Goal: Task Accomplishment & Management: Use online tool/utility

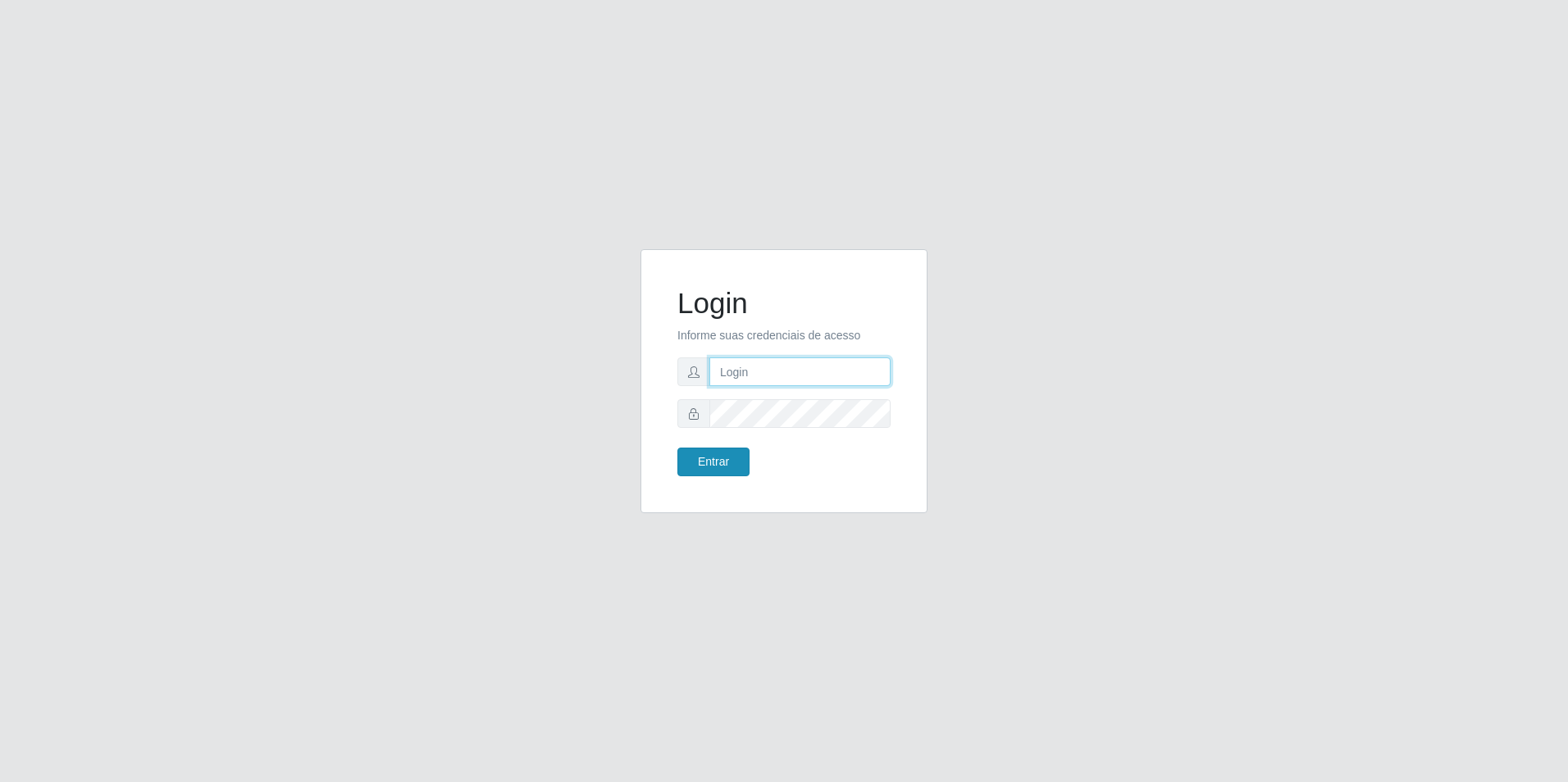
type input "[EMAIL_ADDRESS][DOMAIN_NAME]"
click at [717, 458] on button "Entrar" at bounding box center [713, 462] width 72 height 29
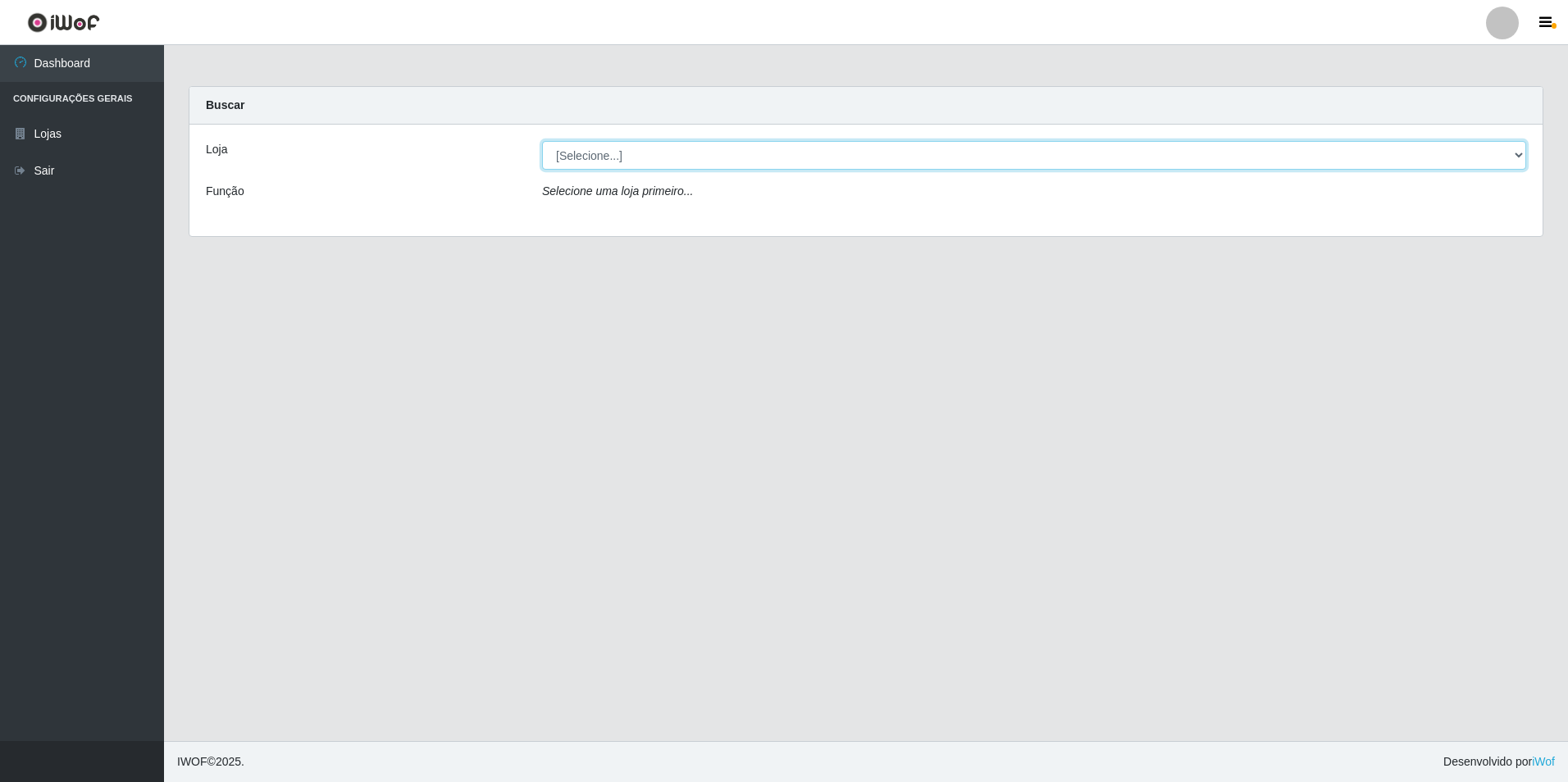
click at [770, 165] on select "[Selecione...] Extrabom - Loja 57 Anchieta" at bounding box center [1034, 155] width 984 height 29
select select "470"
click at [543, 141] on select "[Selecione...] Extrabom - Loja 57 Anchieta" at bounding box center [1034, 155] width 984 height 29
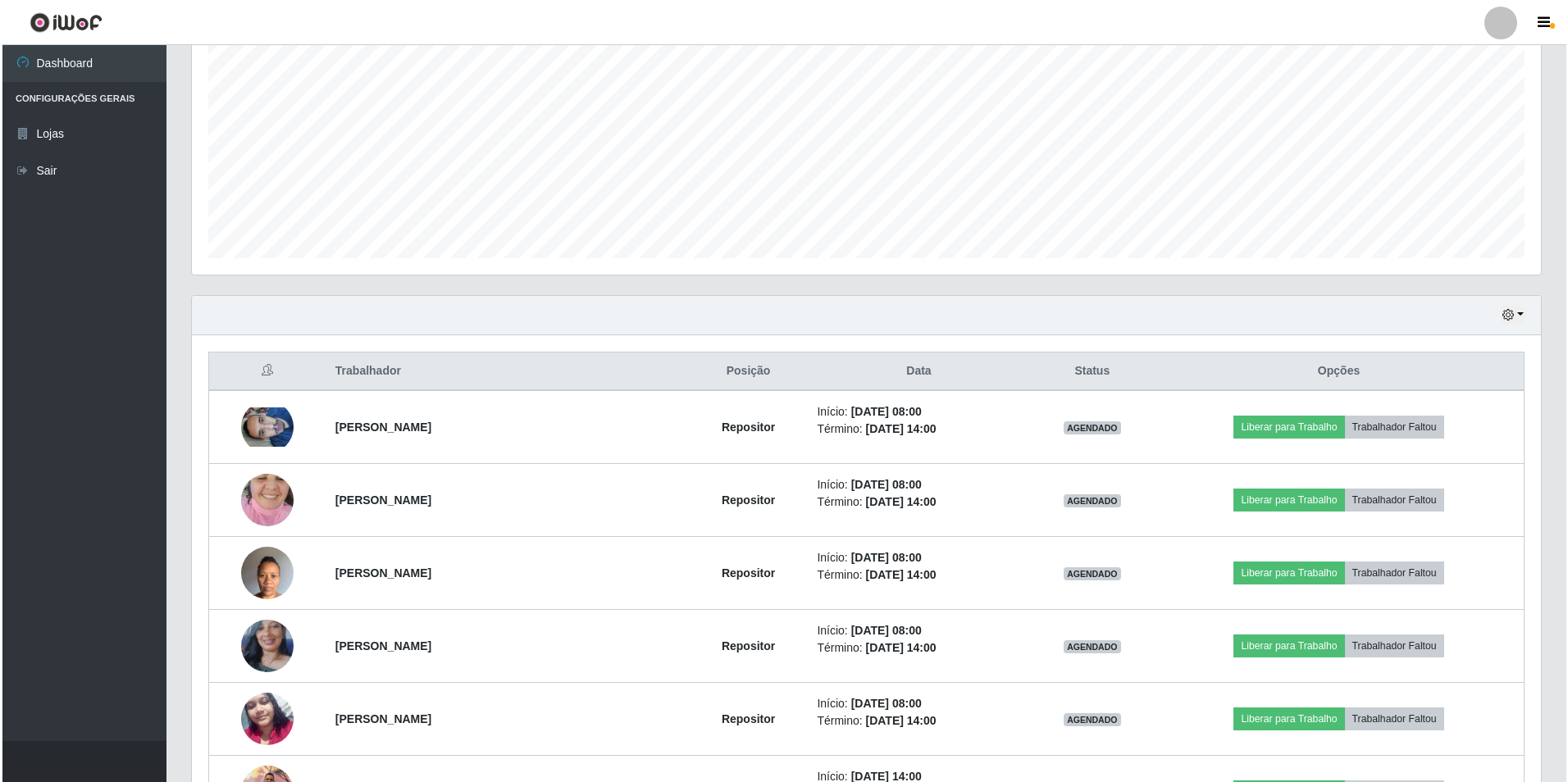
scroll to position [492, 0]
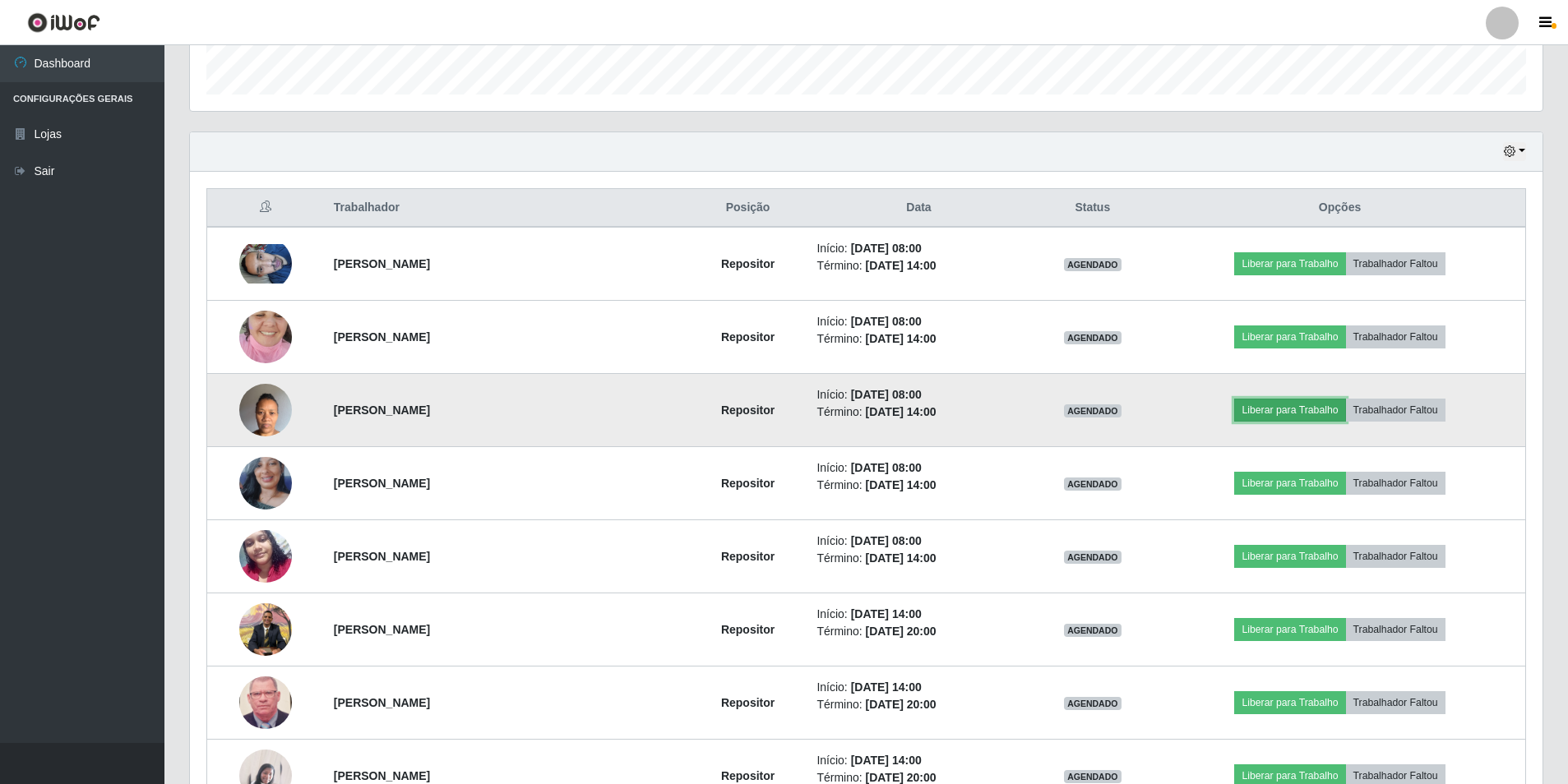
click at [1288, 410] on button "Liberar para Trabalho" at bounding box center [1290, 410] width 111 height 23
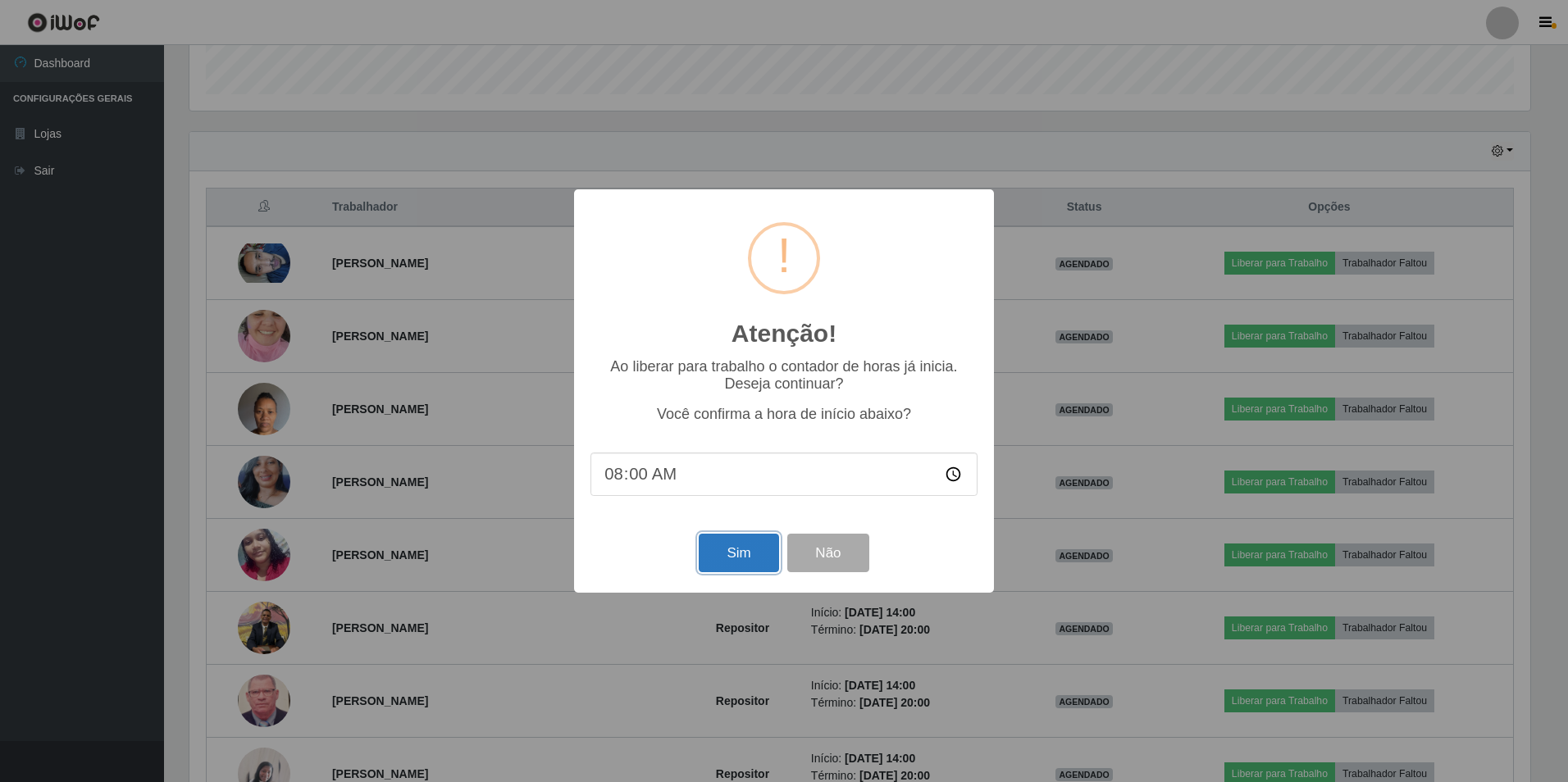
click at [742, 554] on button "Sim" at bounding box center [739, 553] width 80 height 39
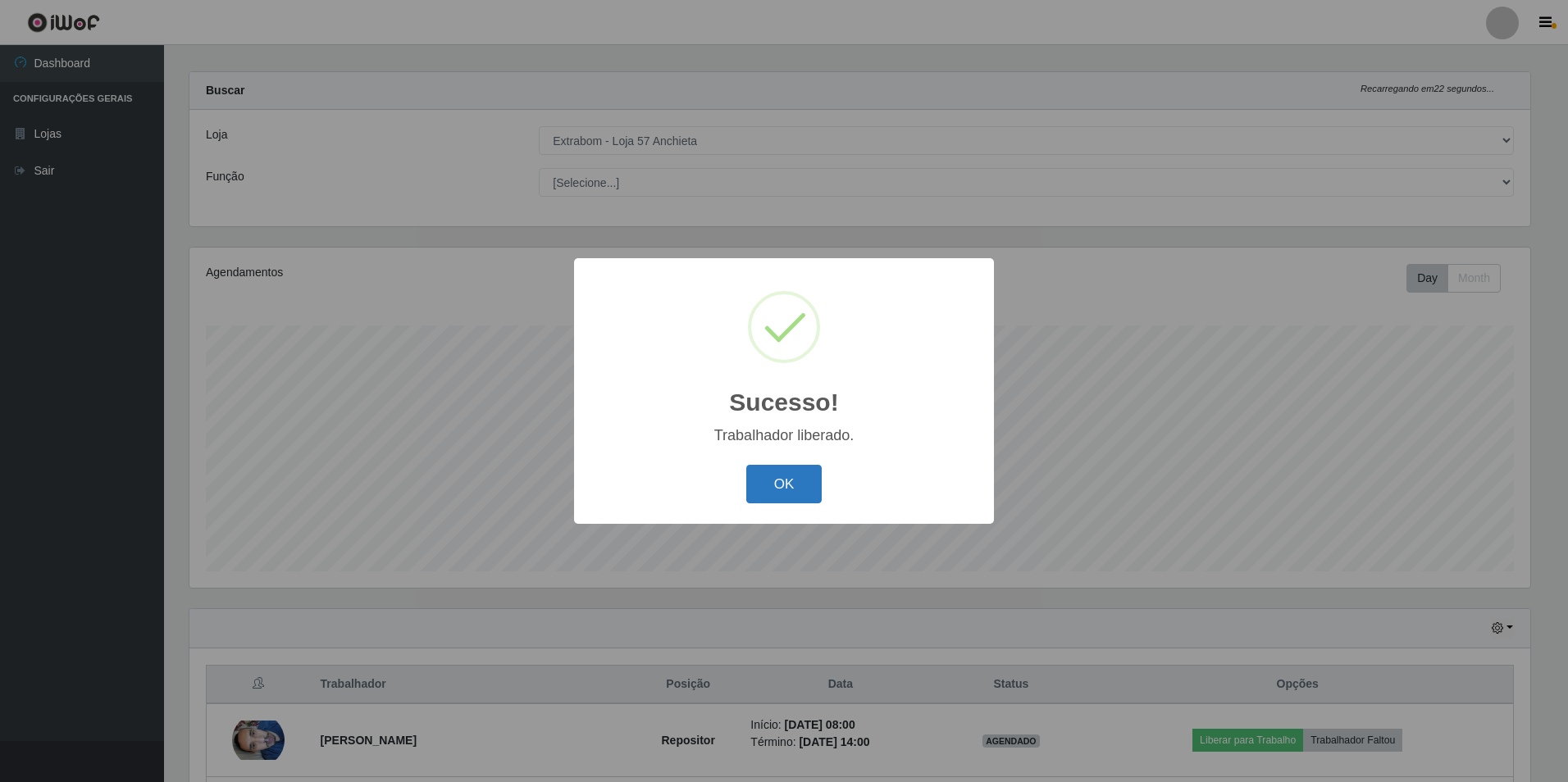
click at [794, 486] on button "OK" at bounding box center [785, 484] width 76 height 39
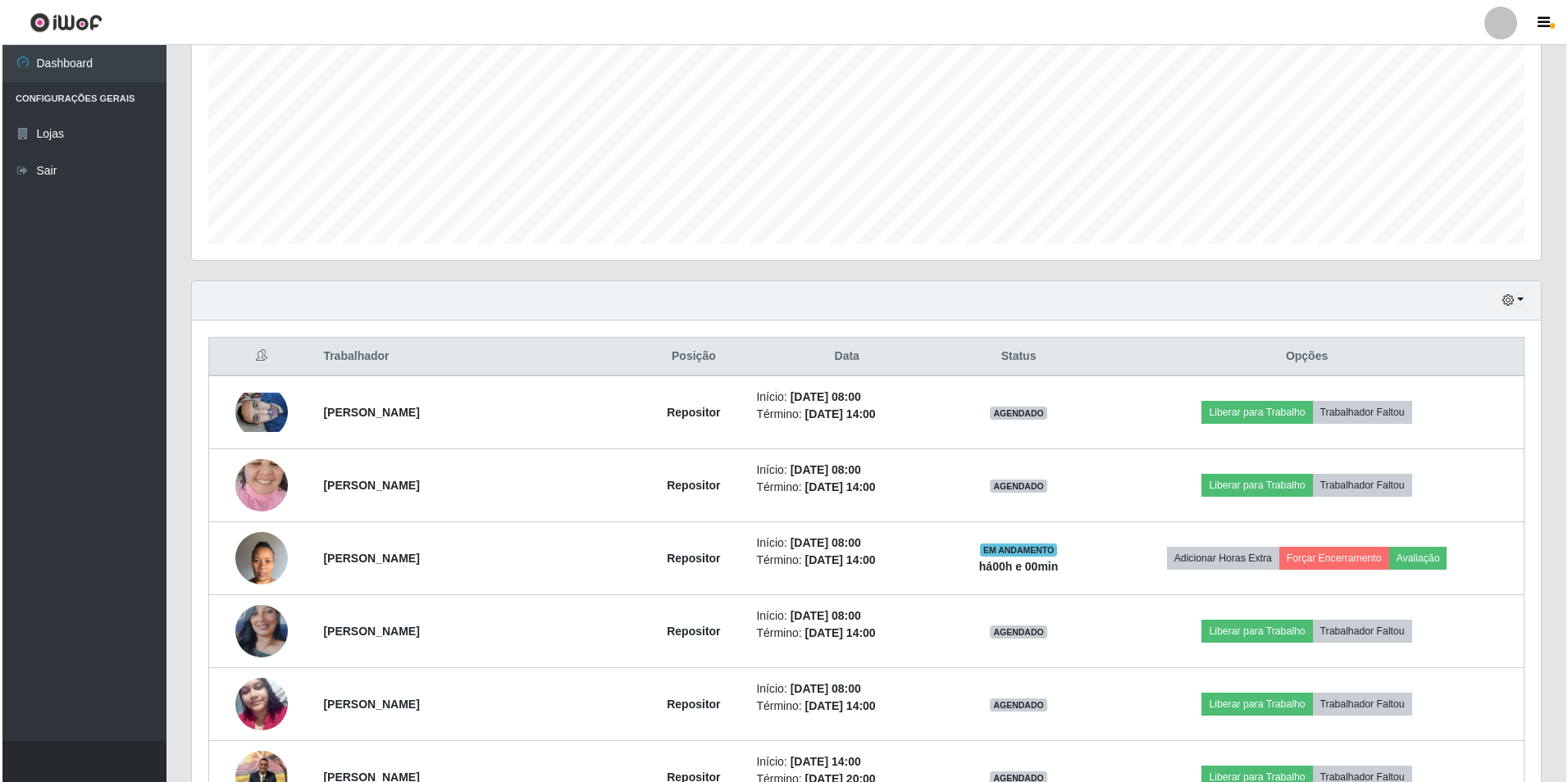
scroll to position [507, 0]
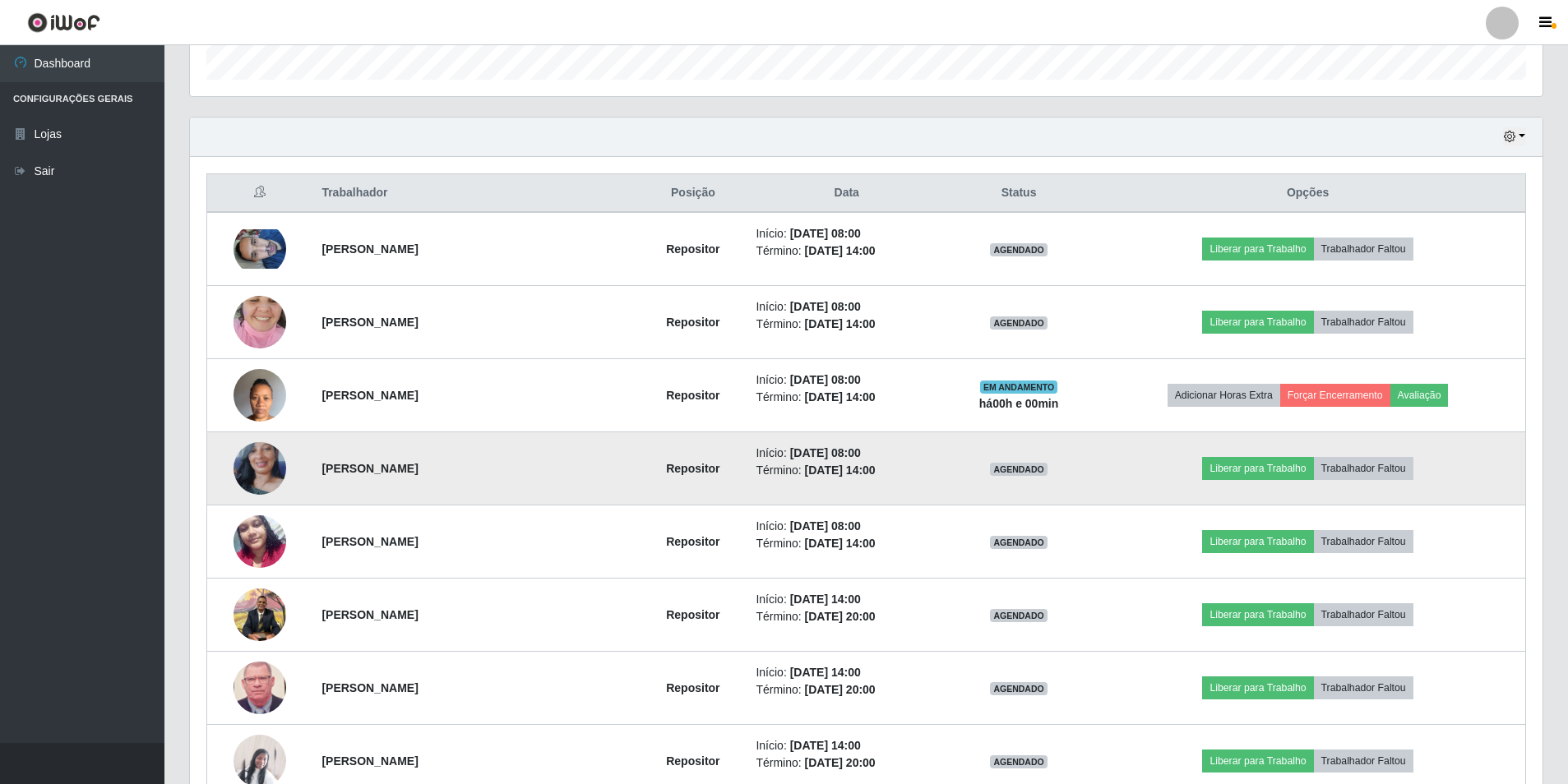
click at [266, 463] on img at bounding box center [259, 468] width 53 height 94
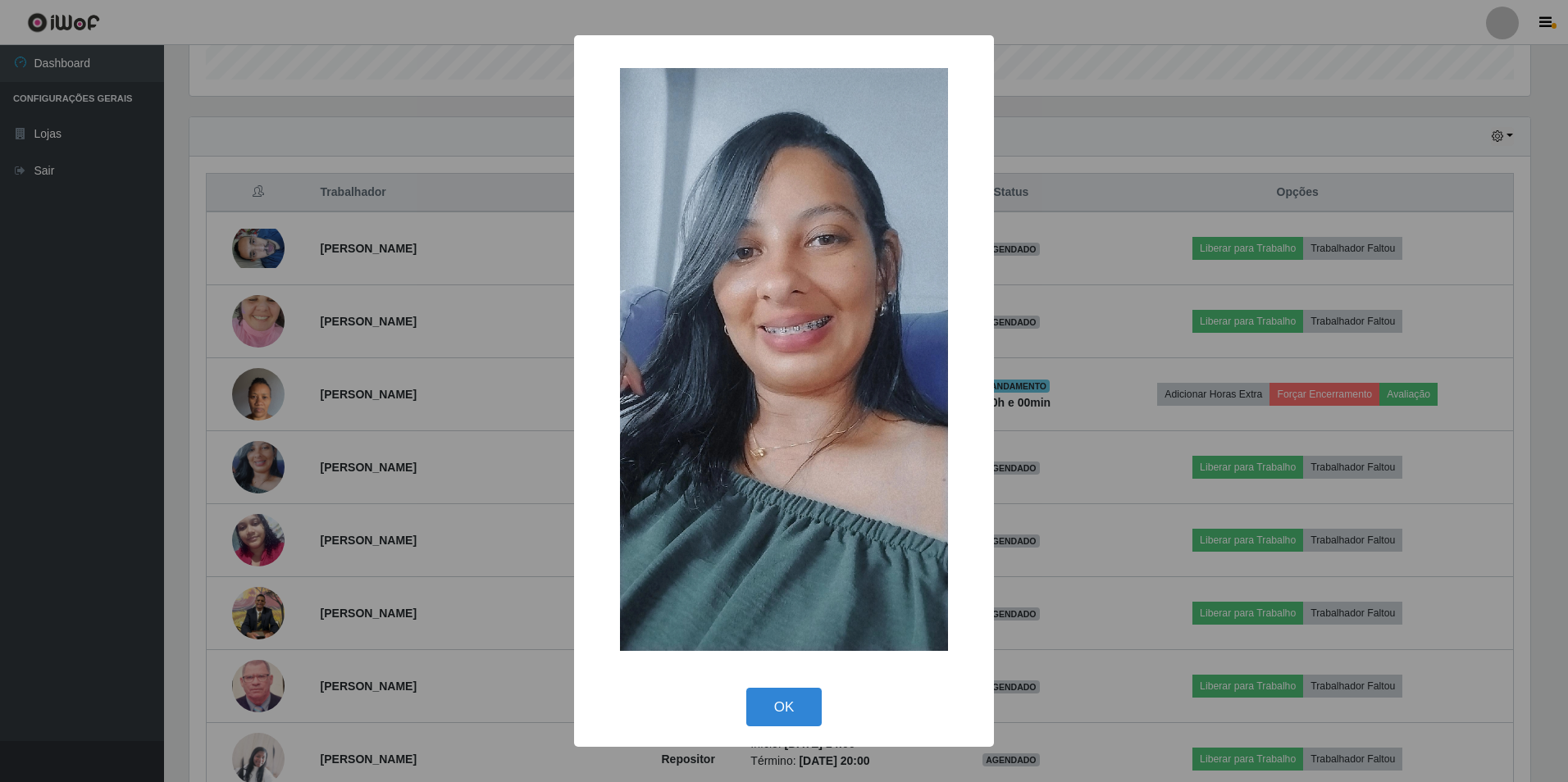
click at [774, 727] on div "OK Cancel" at bounding box center [783, 707] width 387 height 47
click at [768, 696] on button "OK" at bounding box center [785, 707] width 76 height 39
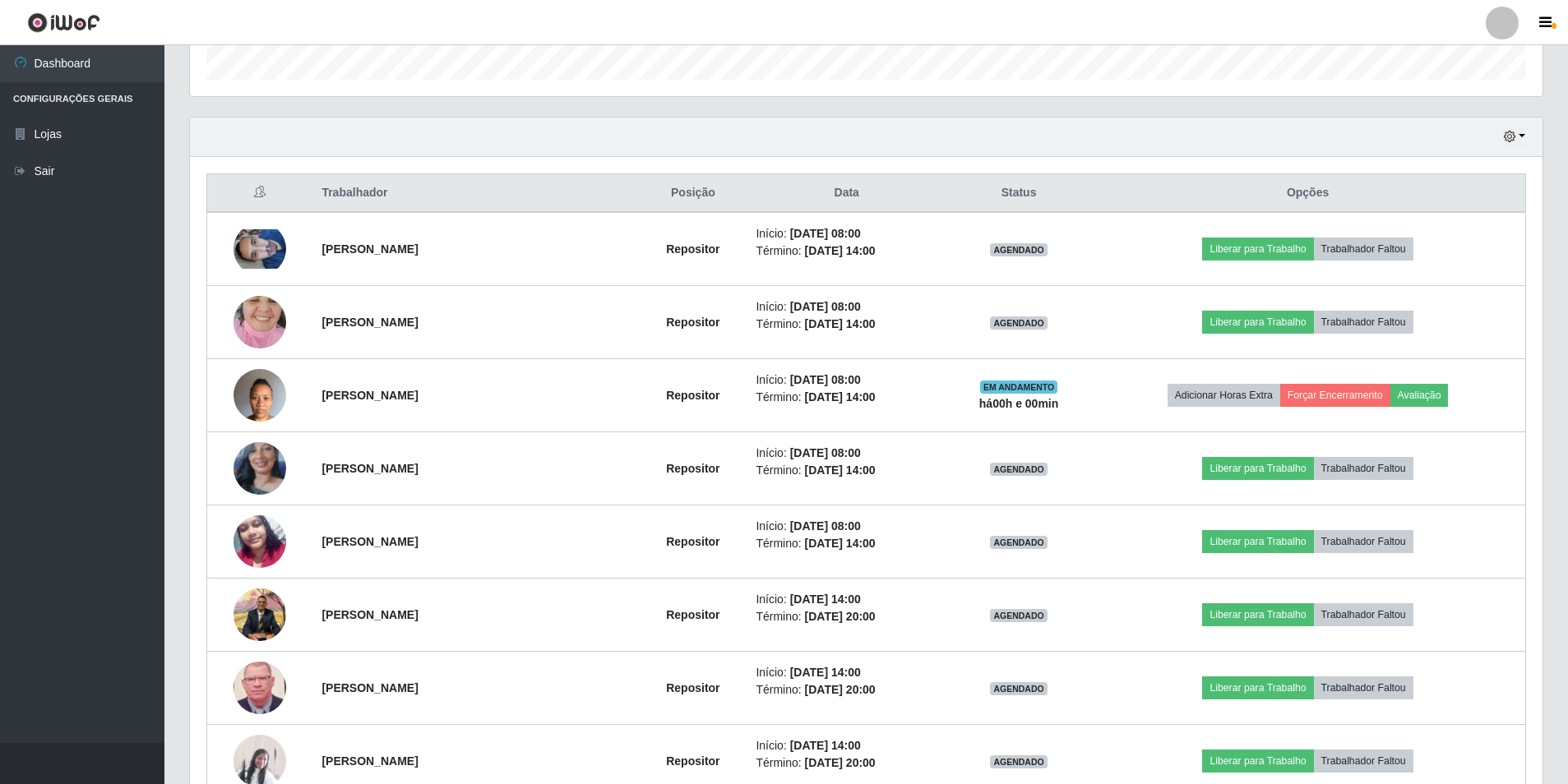
scroll to position [341, 1353]
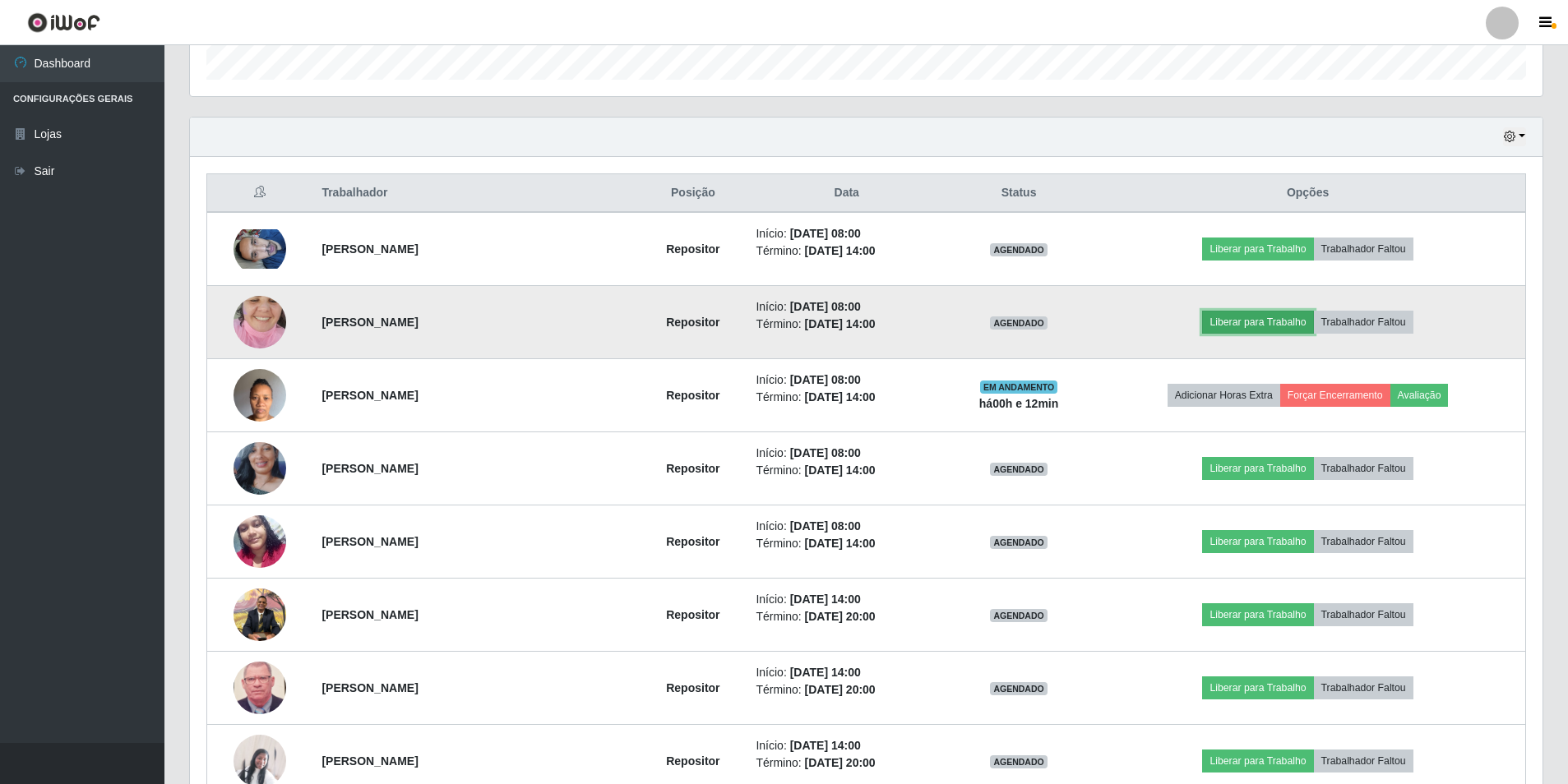
click at [1275, 323] on button "Liberar para Trabalho" at bounding box center [1258, 322] width 111 height 23
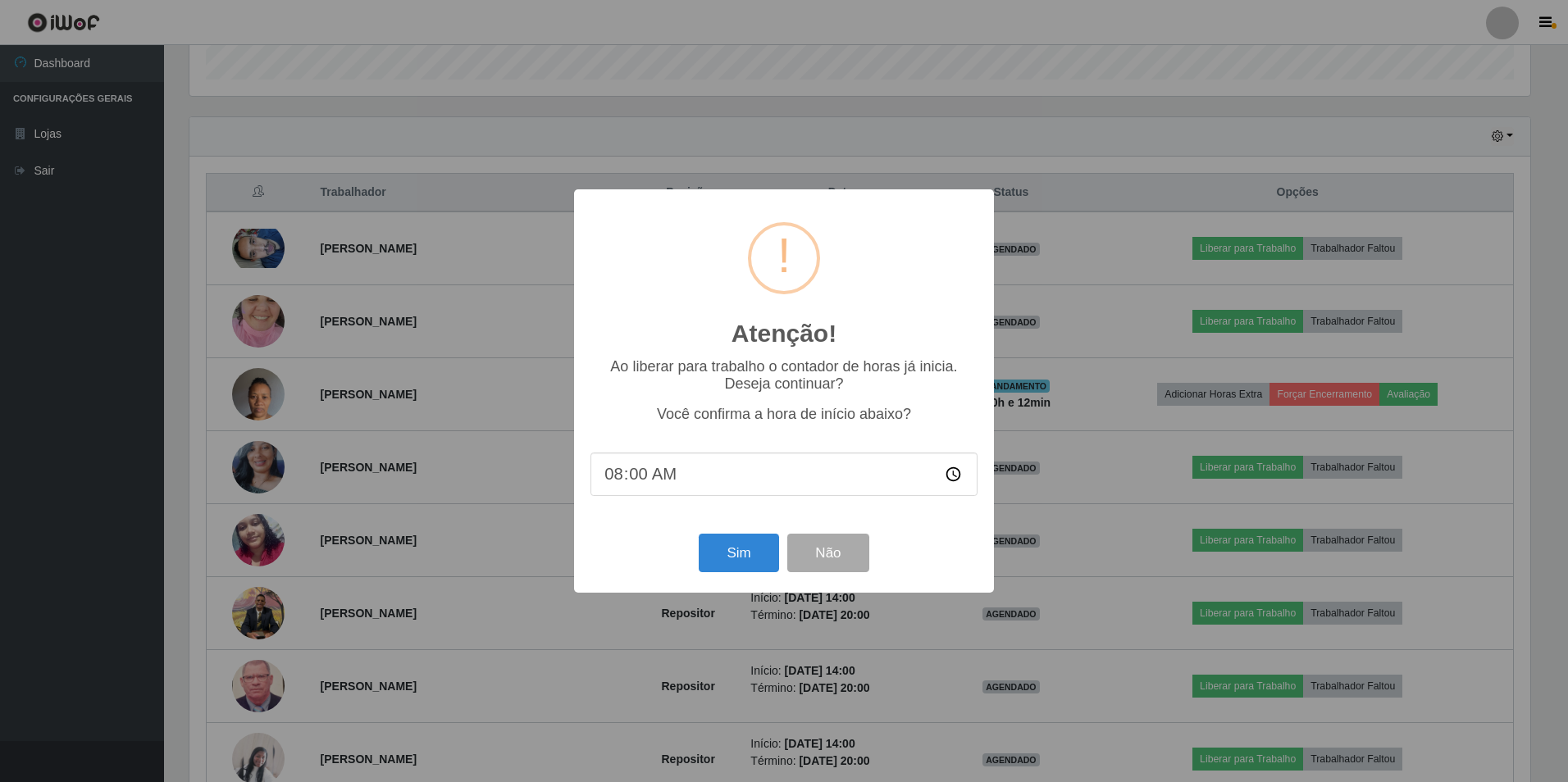
click at [639, 484] on input "08:00" at bounding box center [783, 474] width 387 height 43
type input "08:11"
click at [715, 556] on button "Sim" at bounding box center [739, 553] width 80 height 39
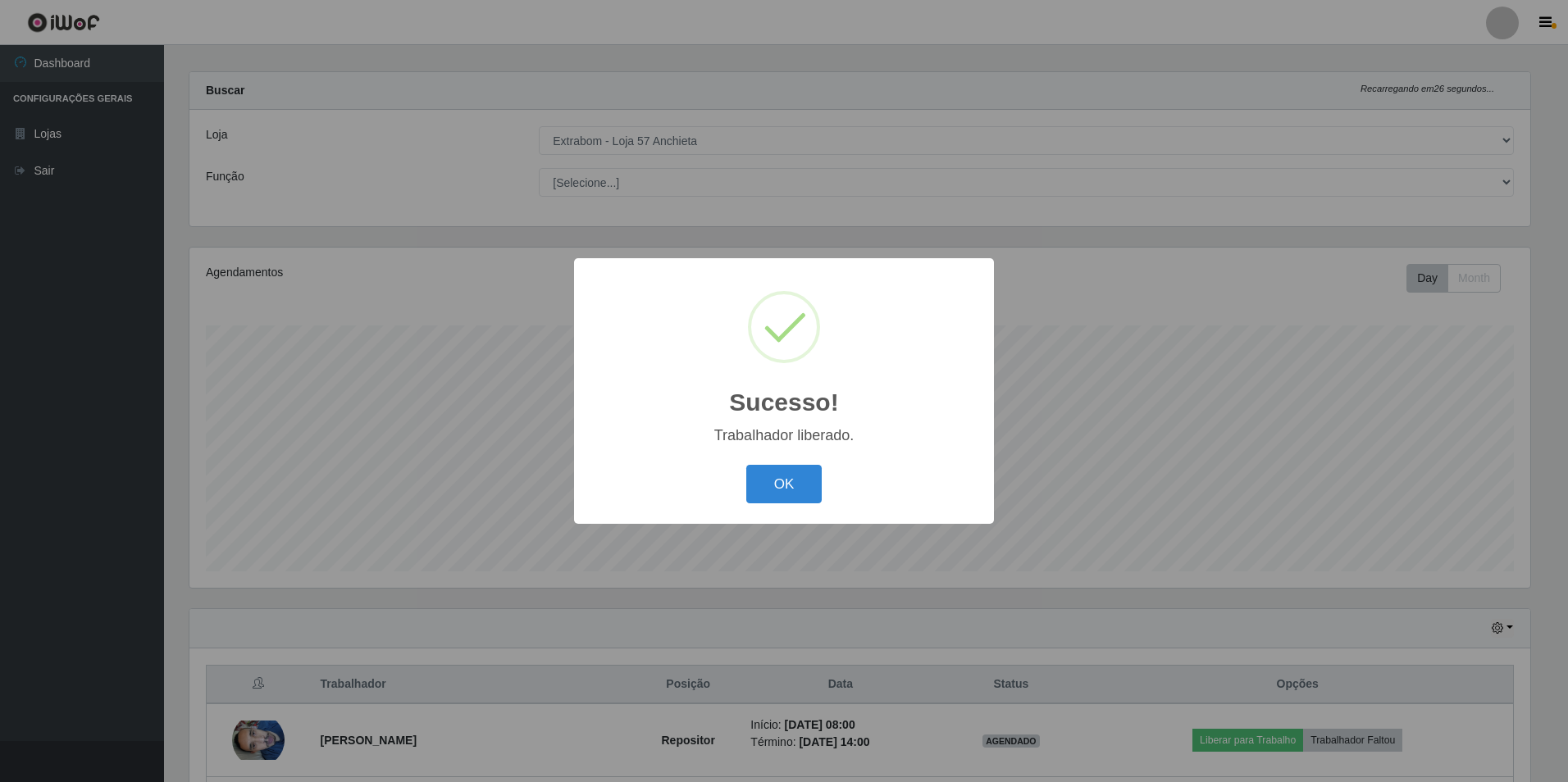
click at [777, 510] on div "Sucesso! × Trabalhador liberado. OK Cancel" at bounding box center [783, 391] width 420 height 266
click at [762, 469] on button "OK" at bounding box center [785, 484] width 76 height 39
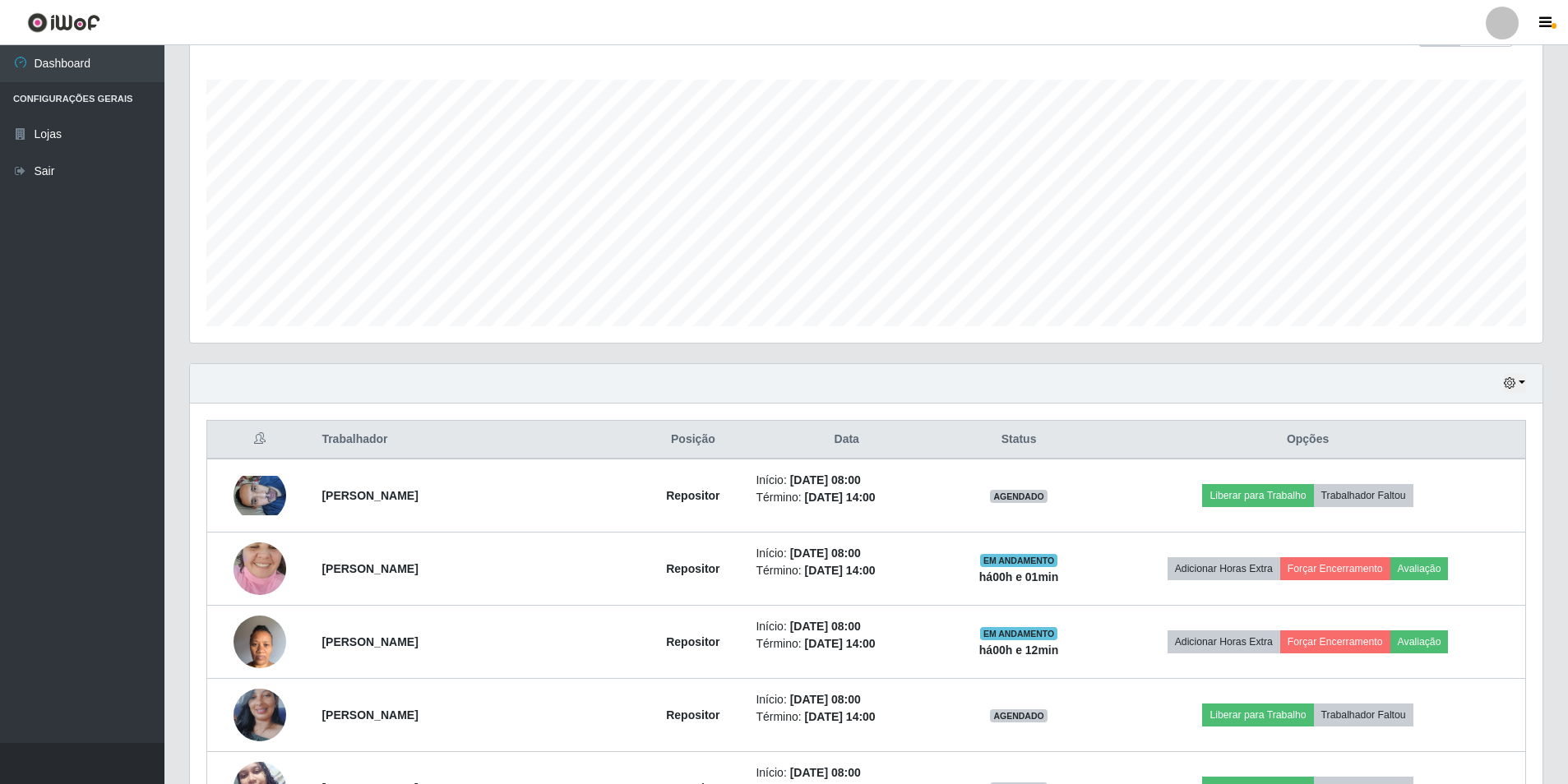
scroll to position [508, 0]
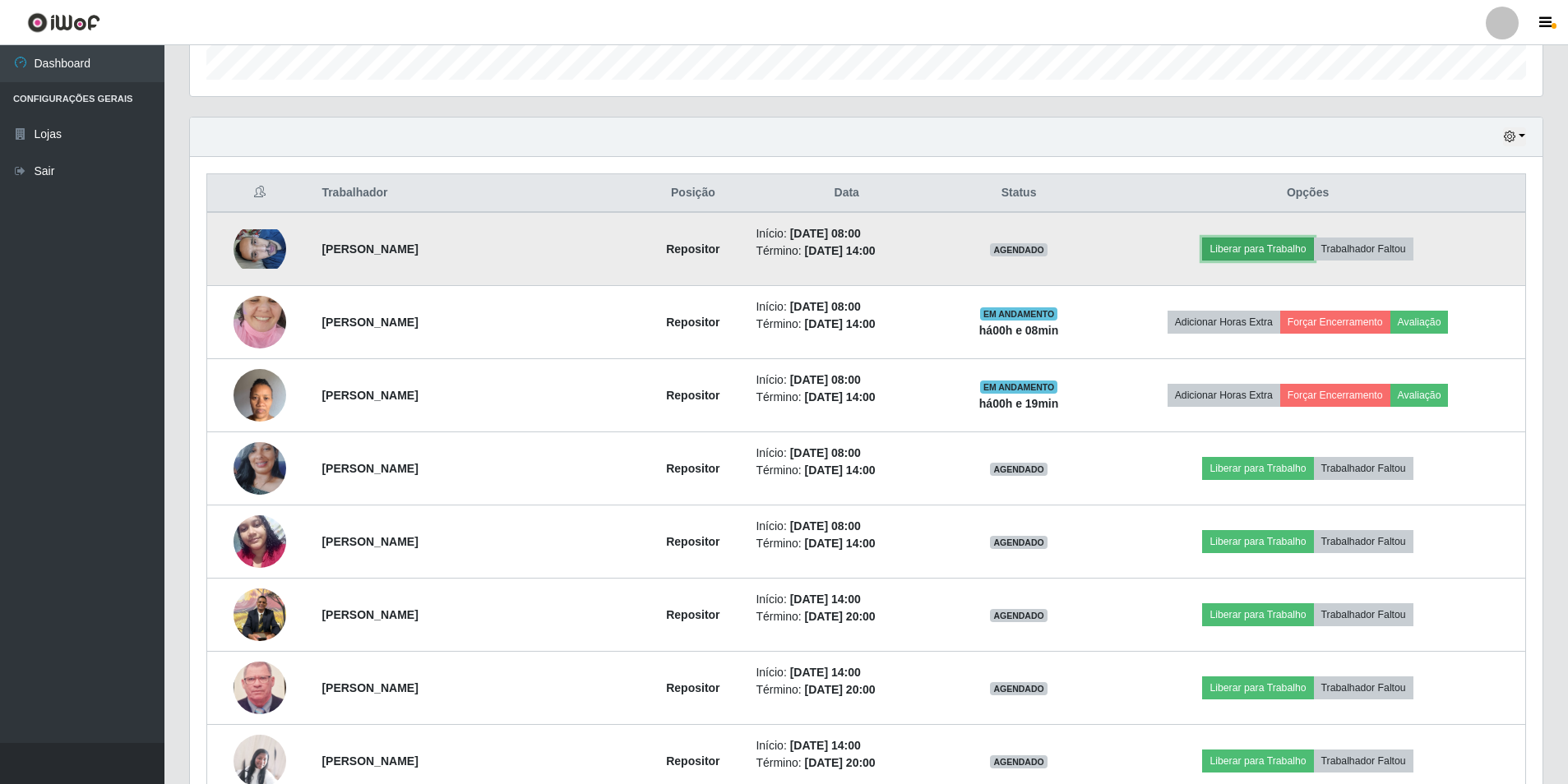
click at [1230, 245] on button "Liberar para Trabalho" at bounding box center [1258, 249] width 111 height 23
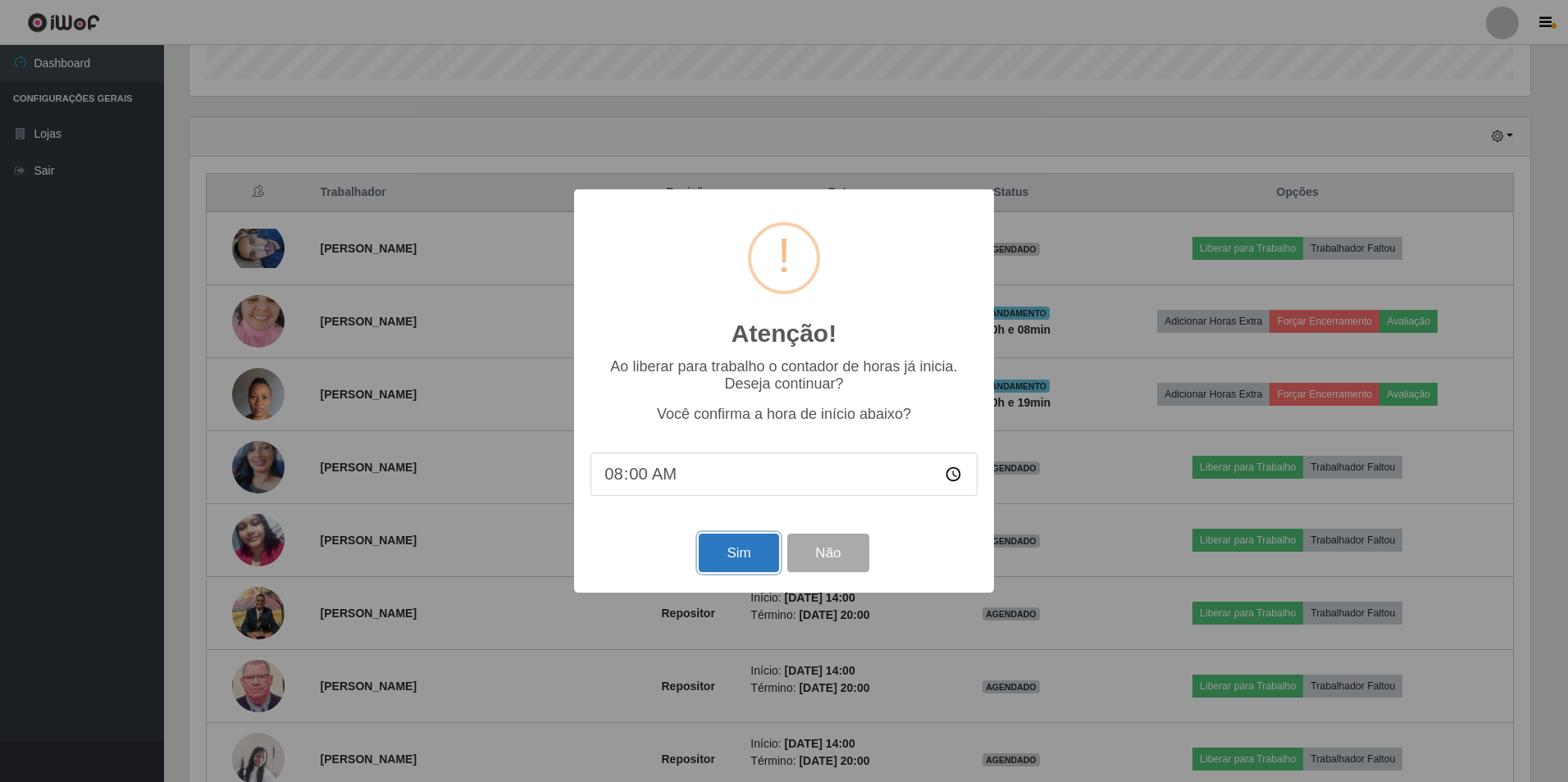
click at [738, 560] on button "Sim" at bounding box center [739, 553] width 80 height 39
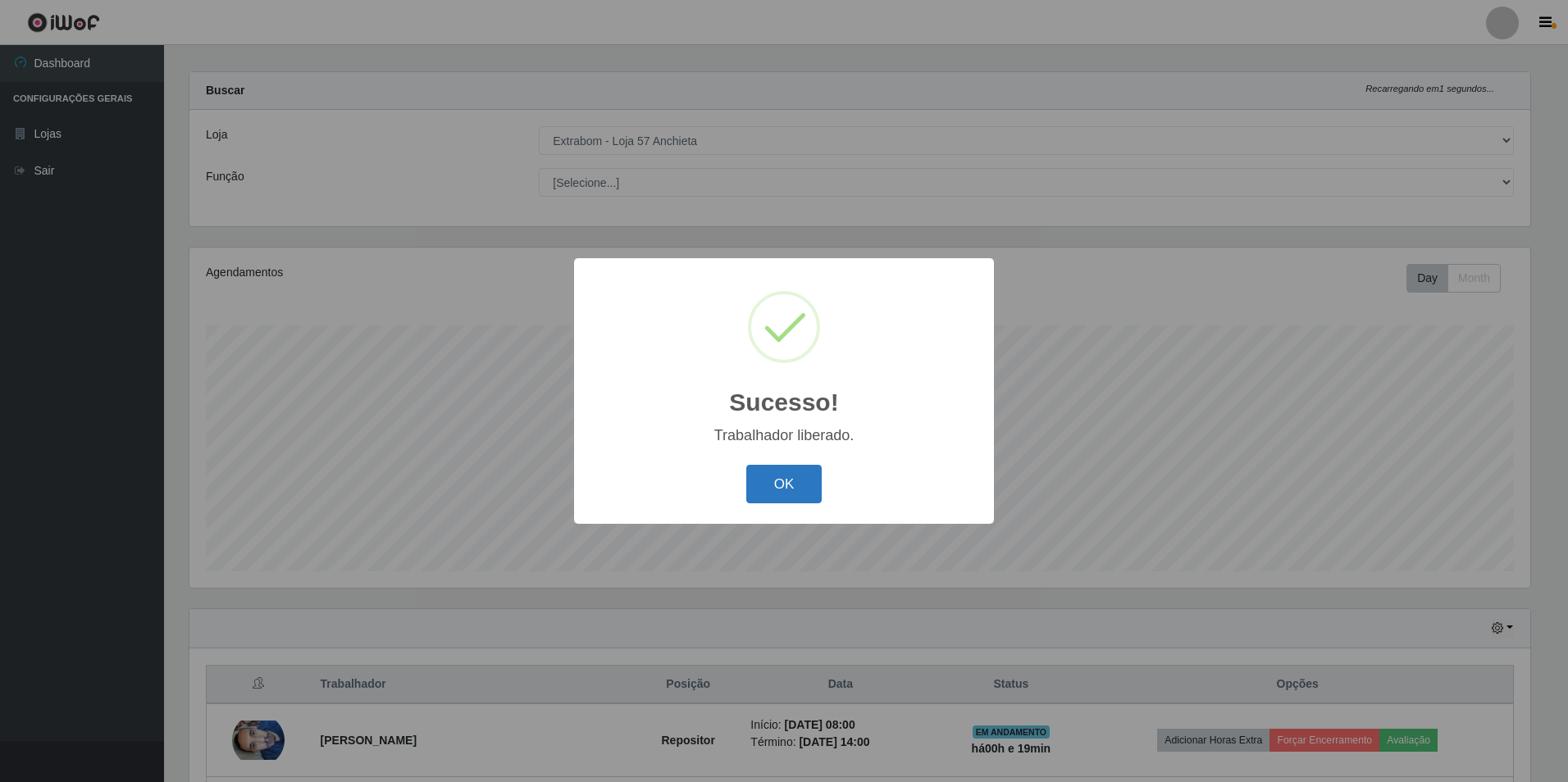
click at [780, 495] on button "OK" at bounding box center [785, 484] width 76 height 39
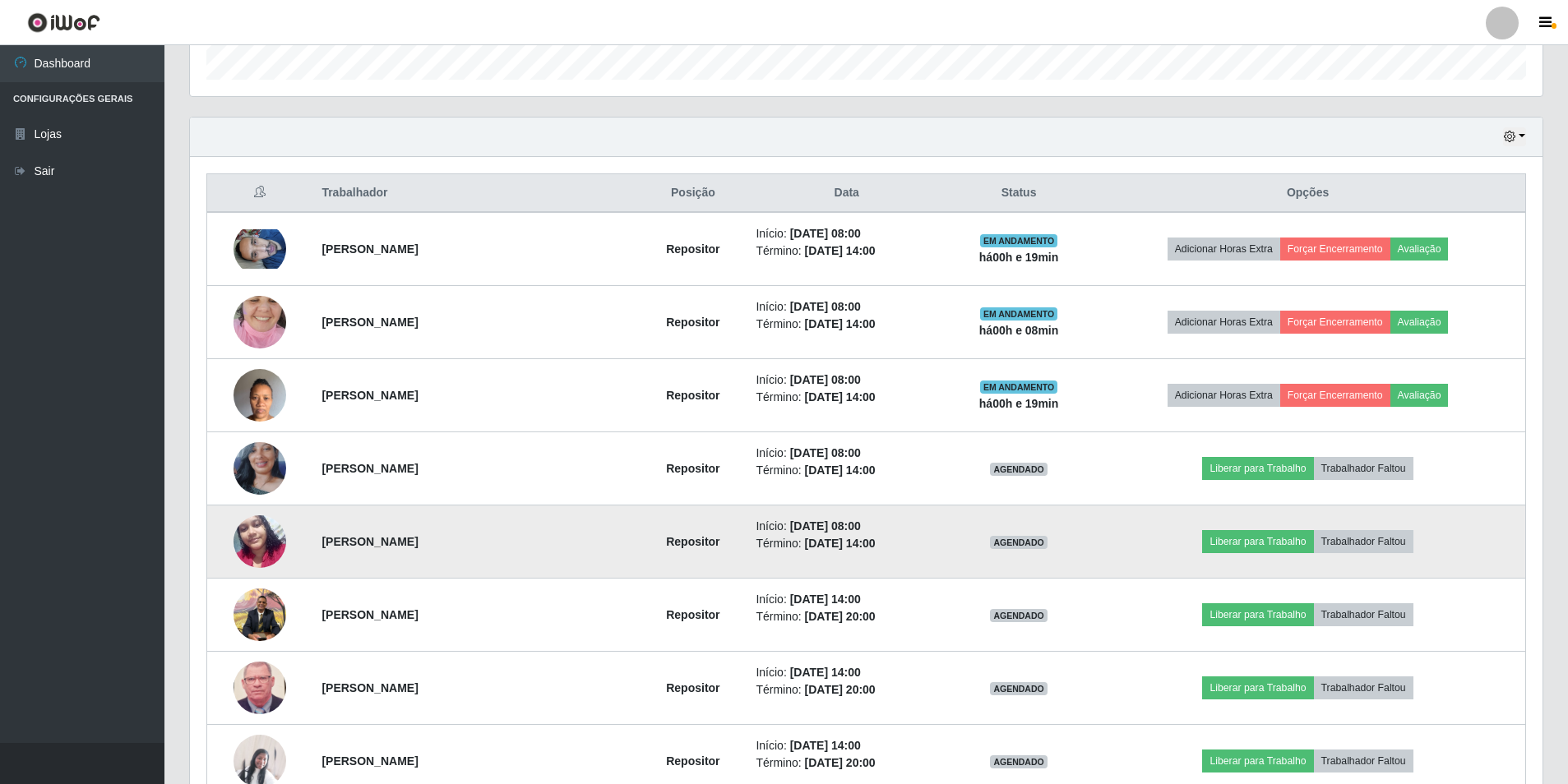
scroll to position [591, 0]
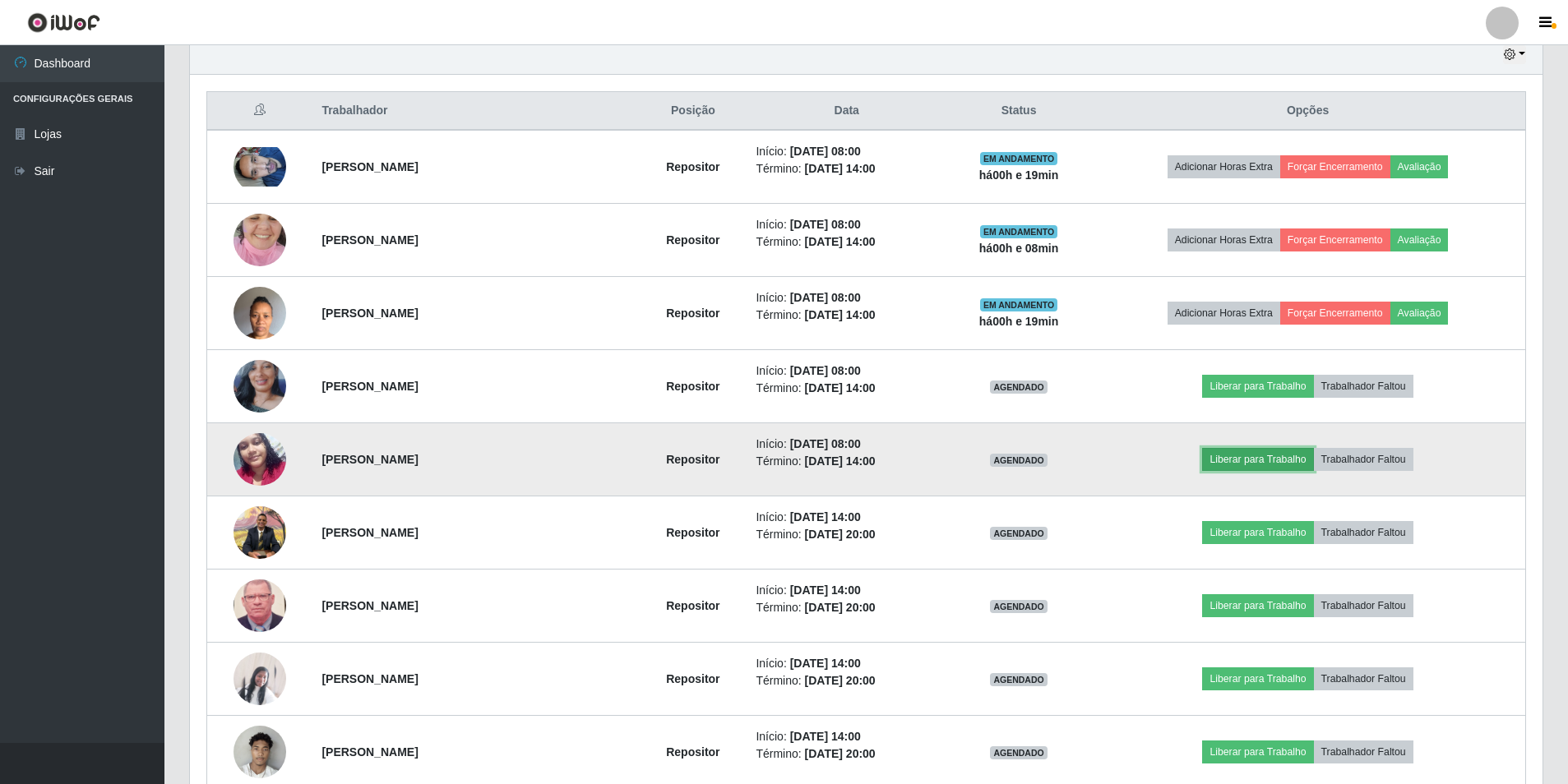
click at [1233, 461] on button "Liberar para Trabalho" at bounding box center [1258, 460] width 111 height 23
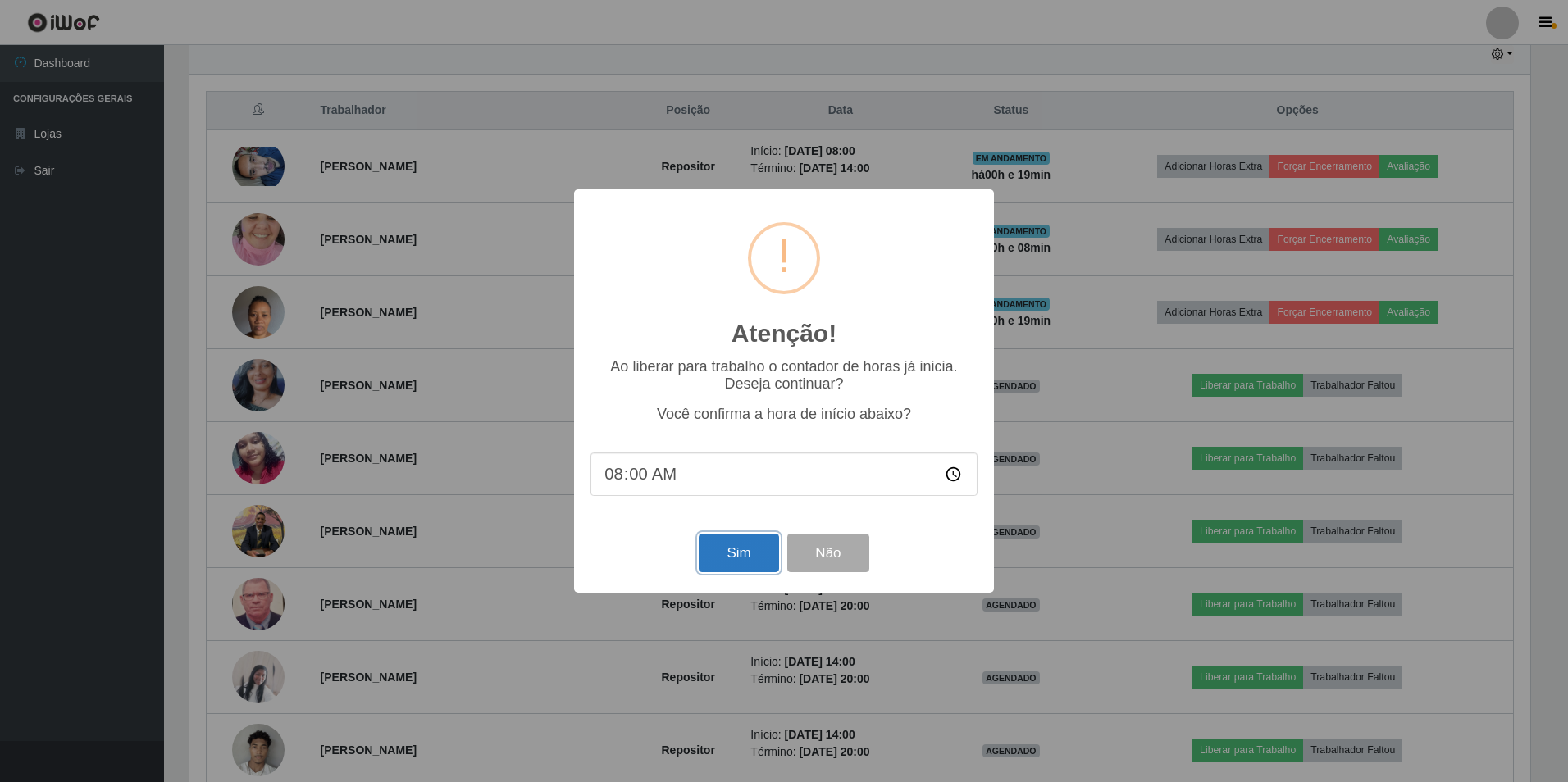
click at [724, 553] on button "Sim" at bounding box center [739, 553] width 80 height 39
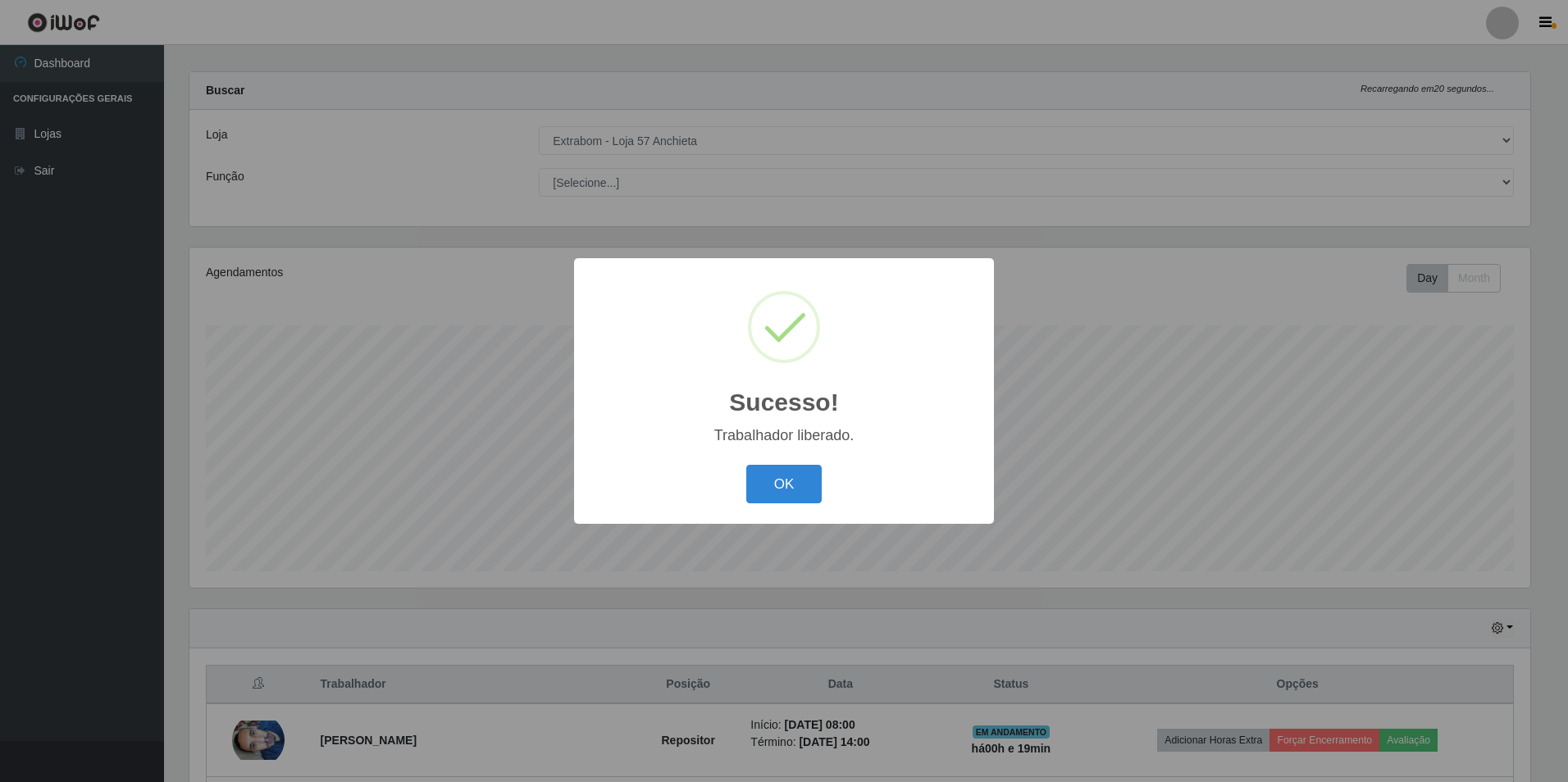
click at [747, 465] on button "OK" at bounding box center [785, 484] width 76 height 39
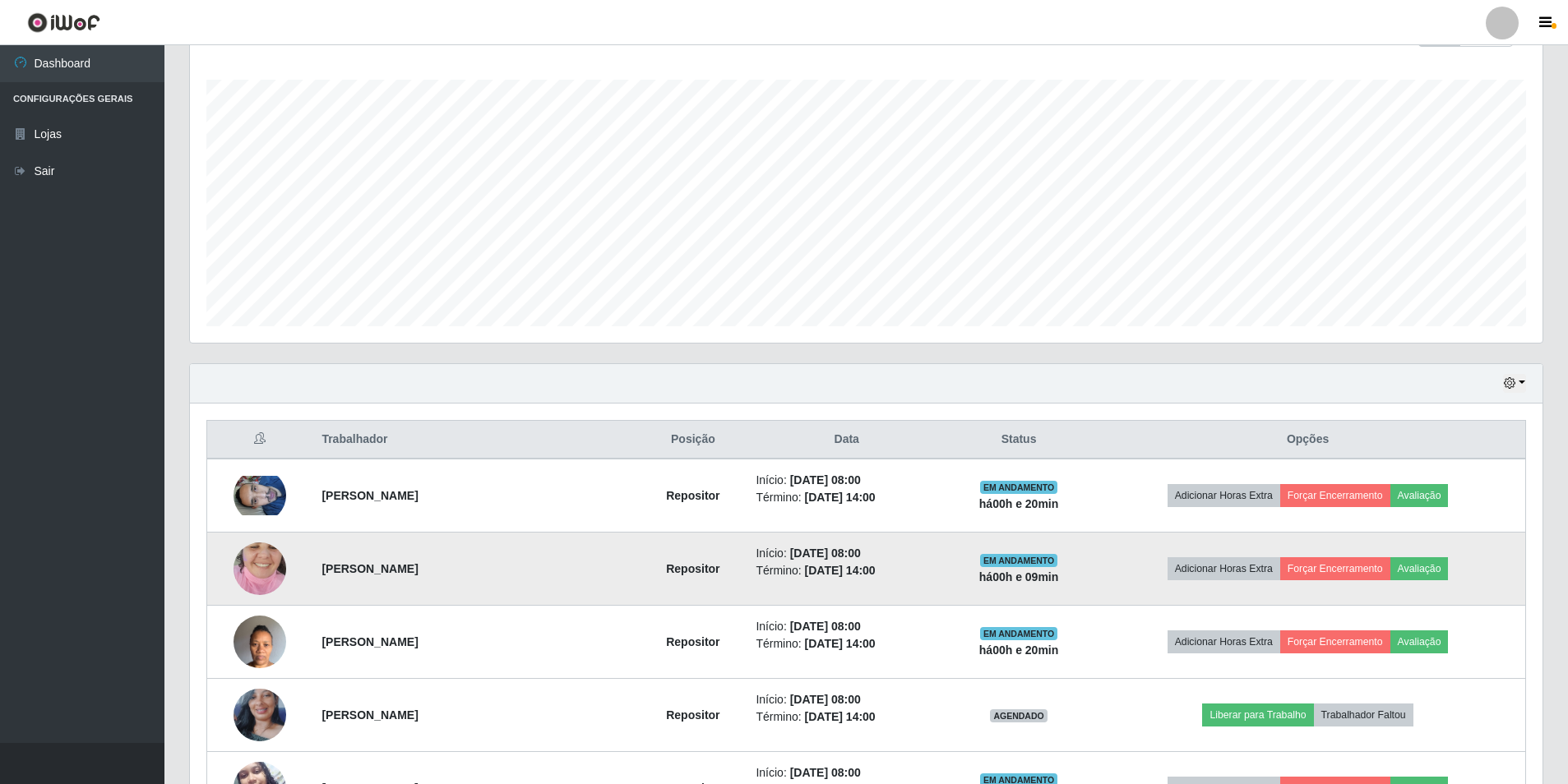
scroll to position [426, 0]
